Goal: Task Accomplishment & Management: Manage account settings

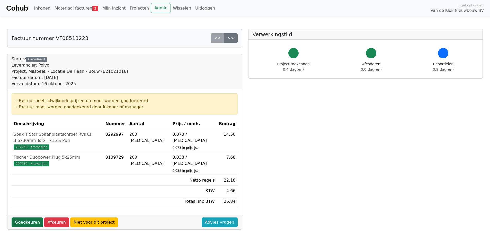
click at [22, 217] on link "Goedkeuren" at bounding box center [28, 222] width 32 height 10
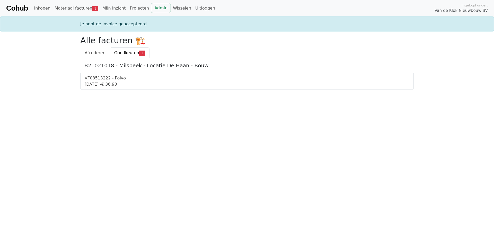
click at [96, 85] on div "25 september 2025 - € 36,90" at bounding box center [247, 84] width 325 height 6
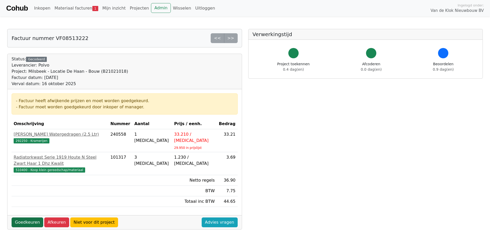
click at [21, 217] on link "Goedkeuren" at bounding box center [28, 222] width 32 height 10
